Goal: Task Accomplishment & Management: Manage account settings

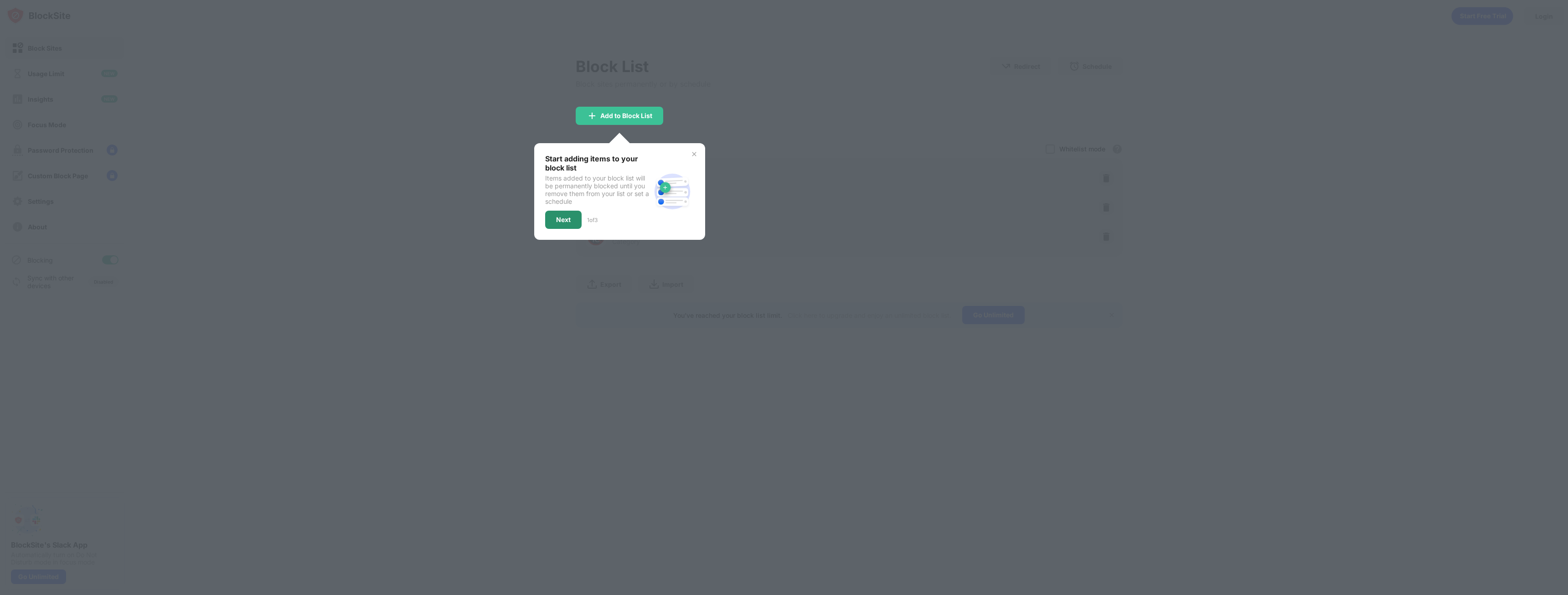
click at [564, 219] on div "Next" at bounding box center [564, 220] width 15 height 7
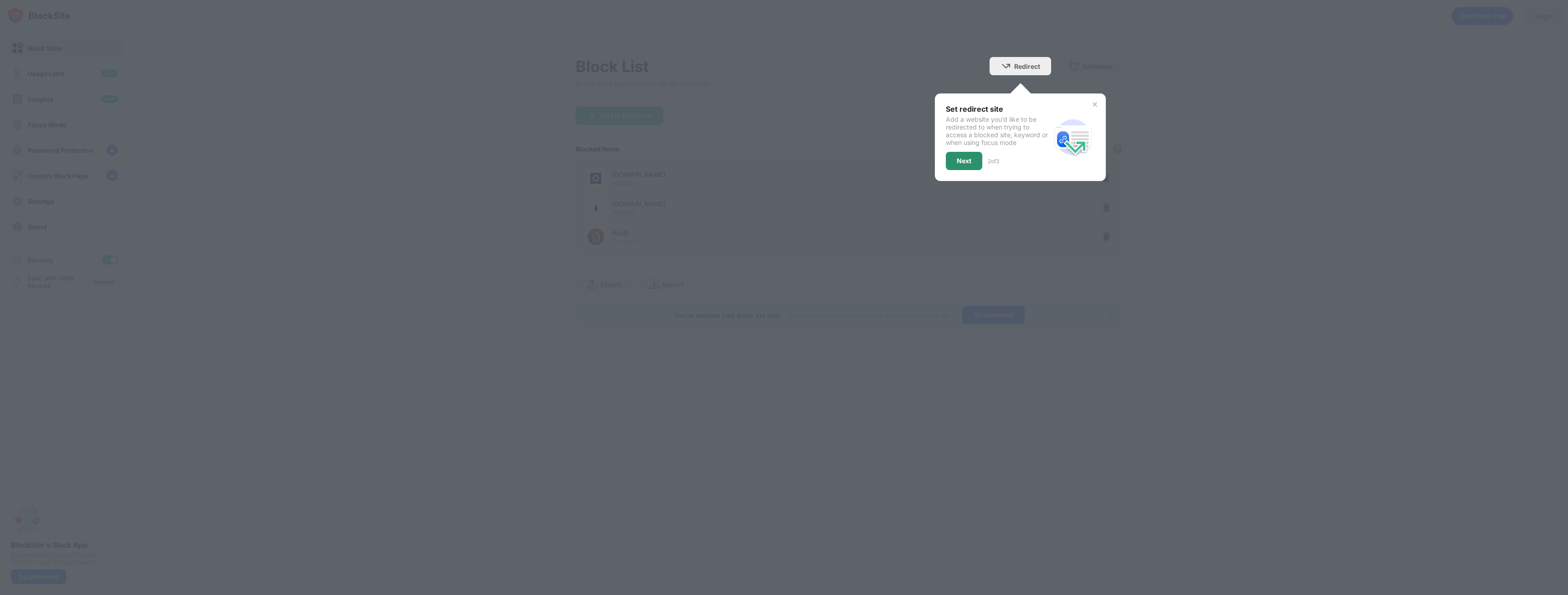
click at [979, 163] on div "Next" at bounding box center [964, 161] width 37 height 18
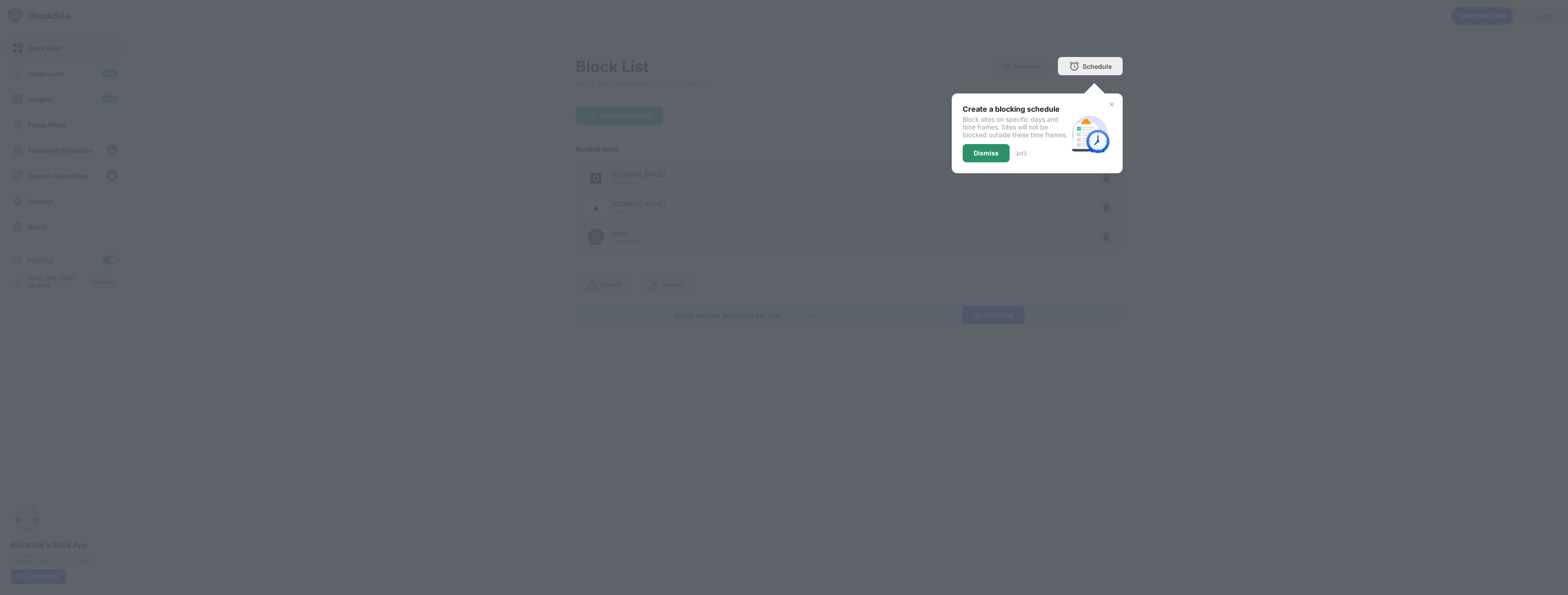
click at [993, 157] on div "Dismiss" at bounding box center [986, 153] width 25 height 7
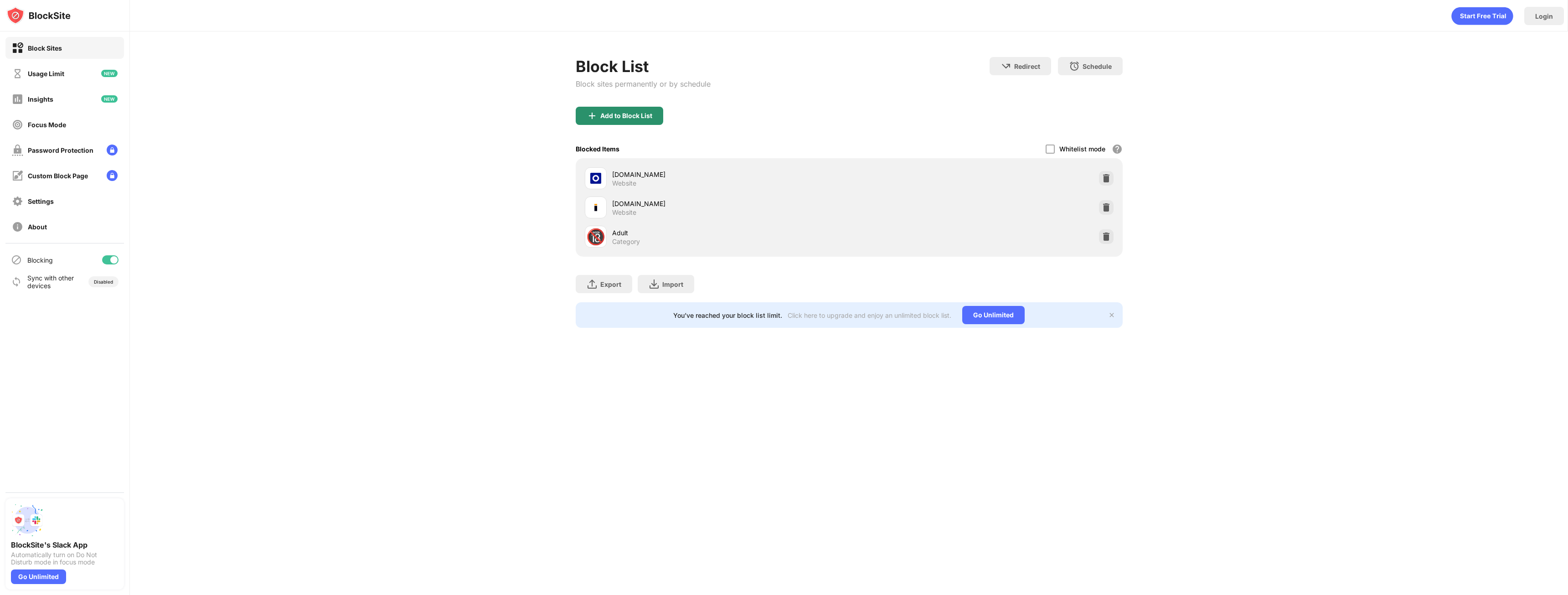
click at [645, 119] on div "Add to Block List" at bounding box center [626, 116] width 52 height 7
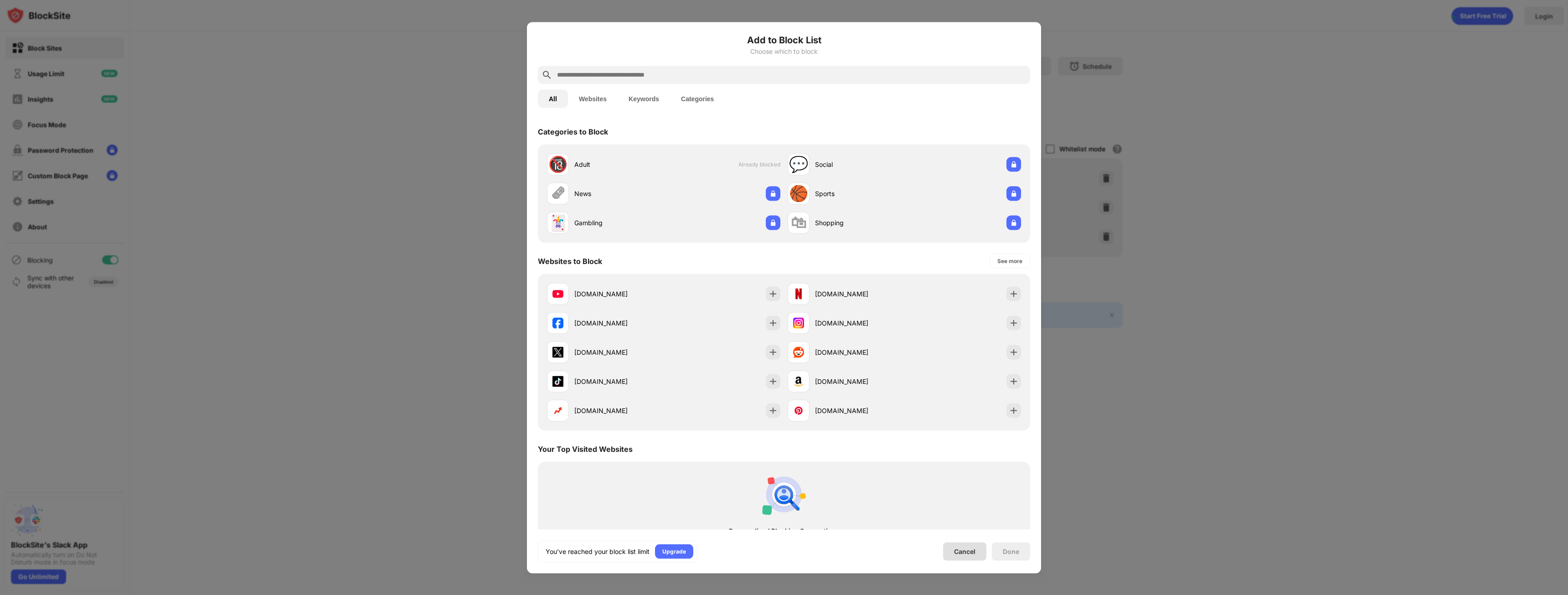
click at [964, 544] on div "Cancel" at bounding box center [964, 551] width 43 height 18
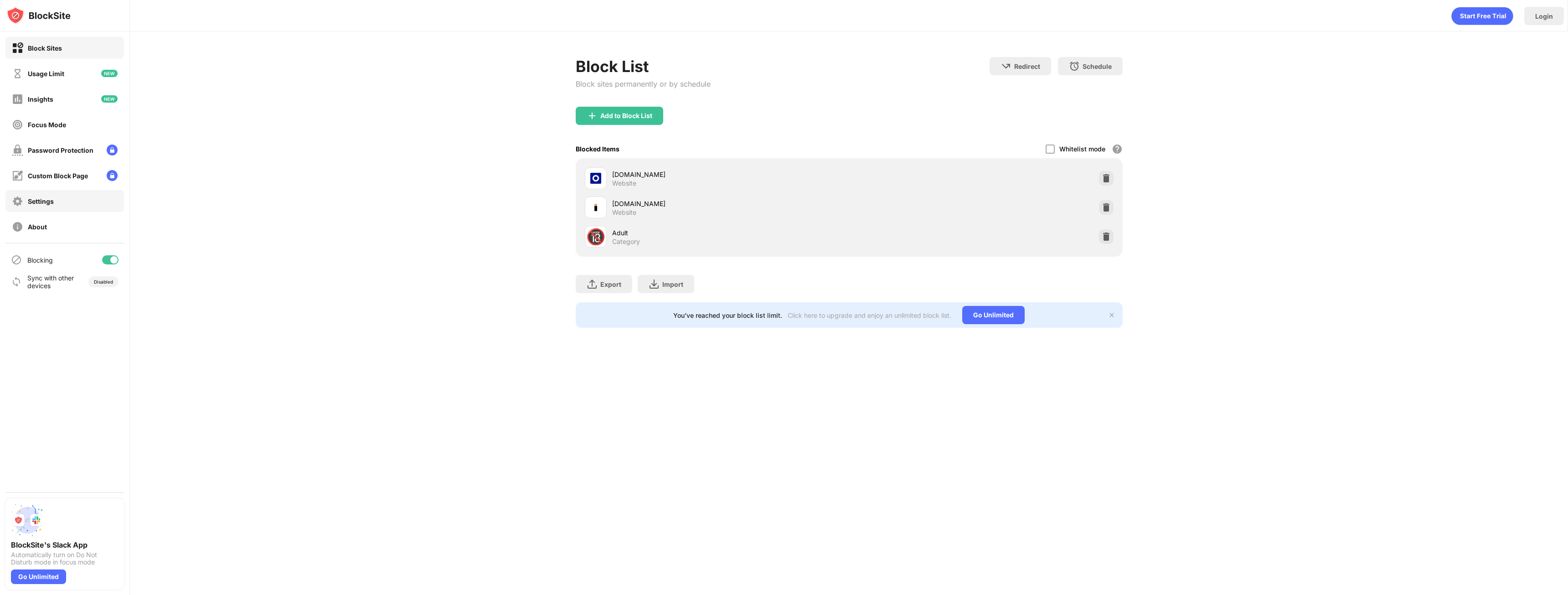
click at [77, 193] on div "Settings" at bounding box center [65, 201] width 119 height 22
